Goal: Unclear

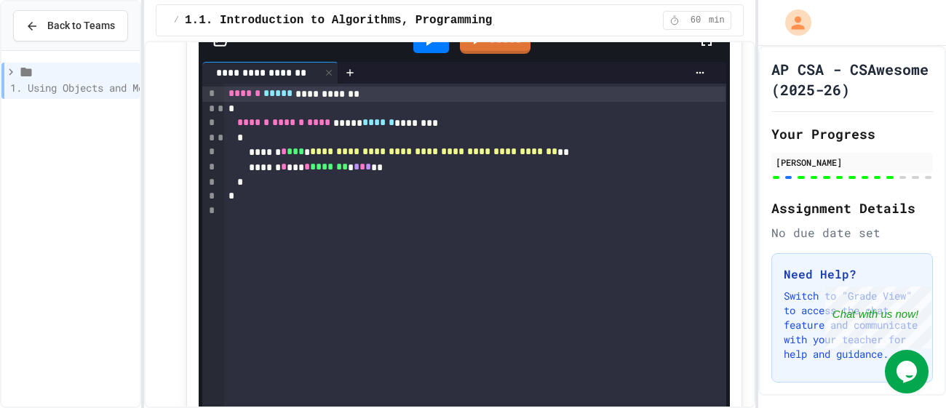
scroll to position [10425, 0]
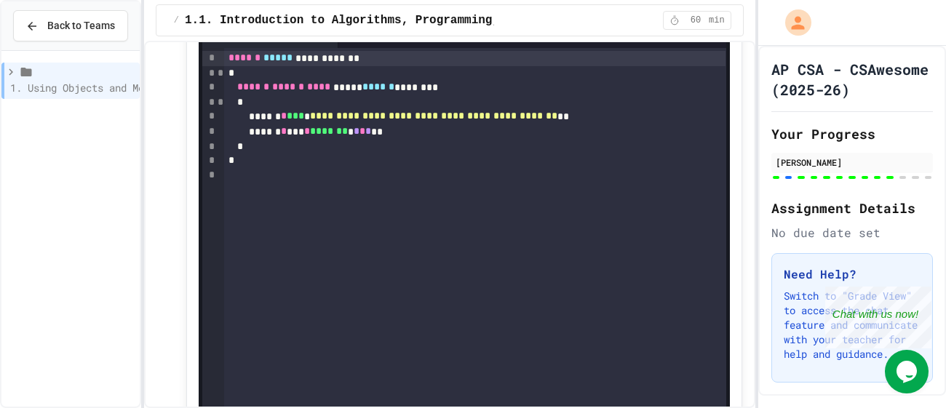
click at [440, 17] on div at bounding box center [431, 5] width 36 height 25
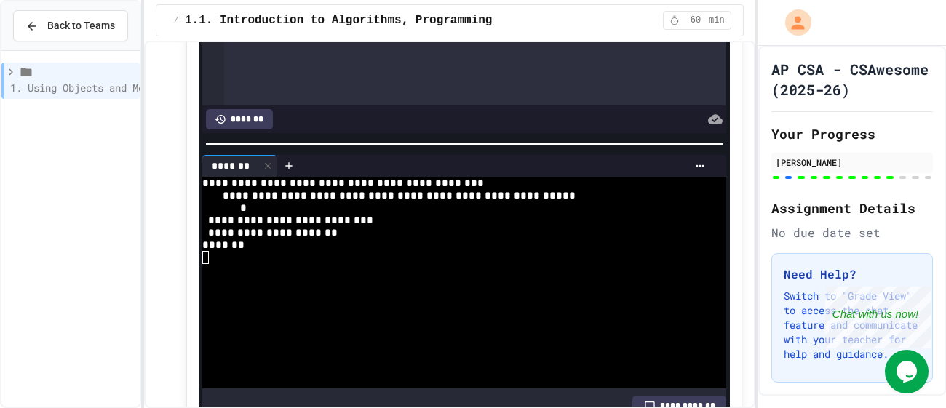
scroll to position [10570, 0]
